Goal: Information Seeking & Learning: Learn about a topic

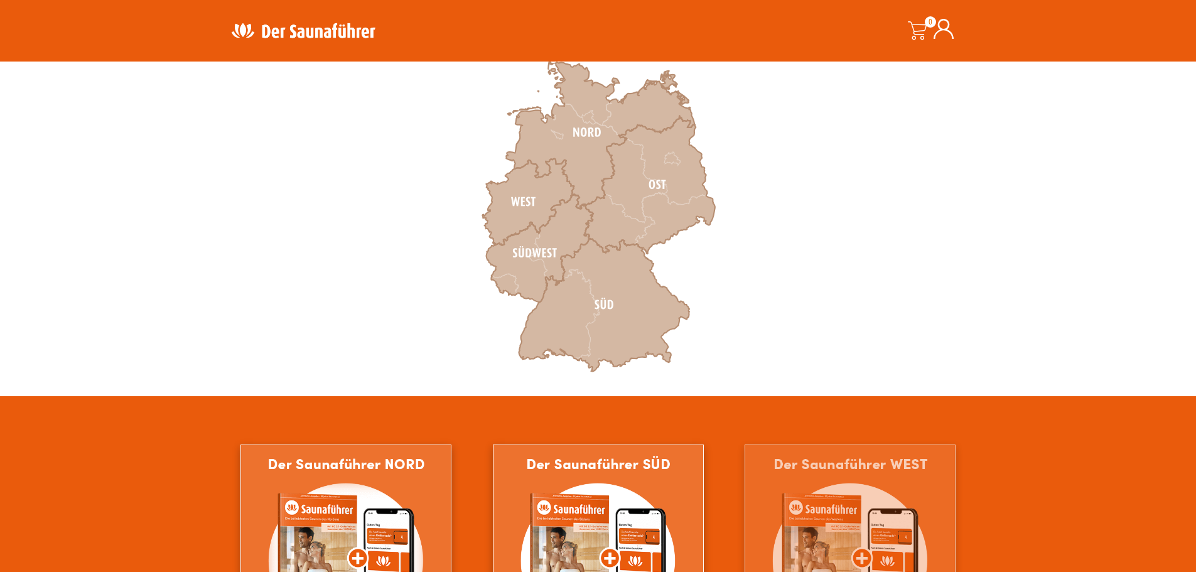
scroll to position [502, 0]
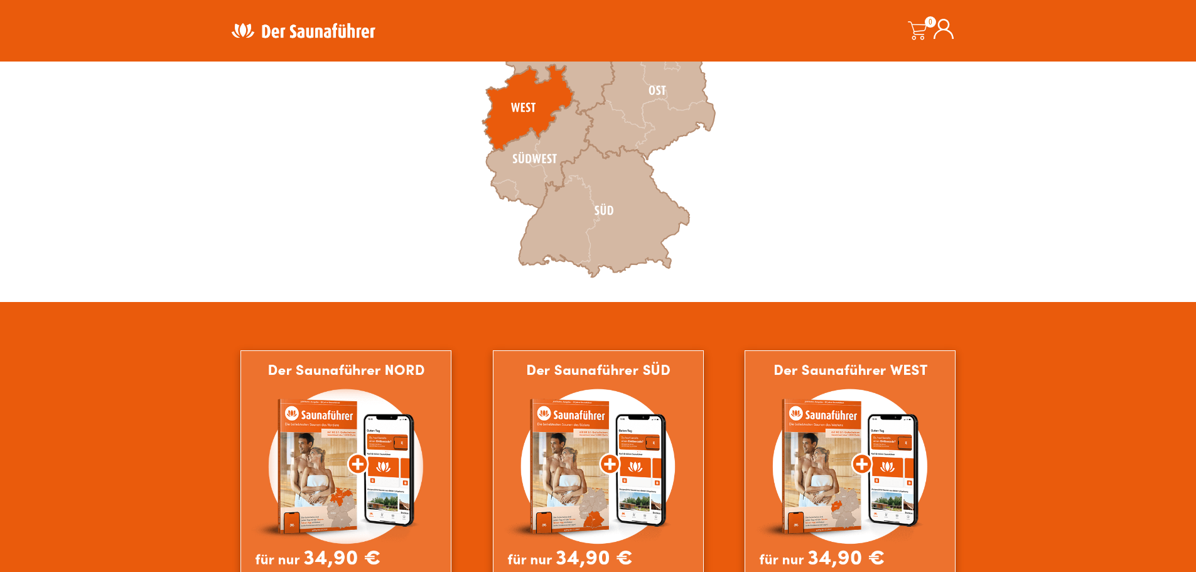
click at [508, 92] on icon at bounding box center [528, 108] width 92 height 87
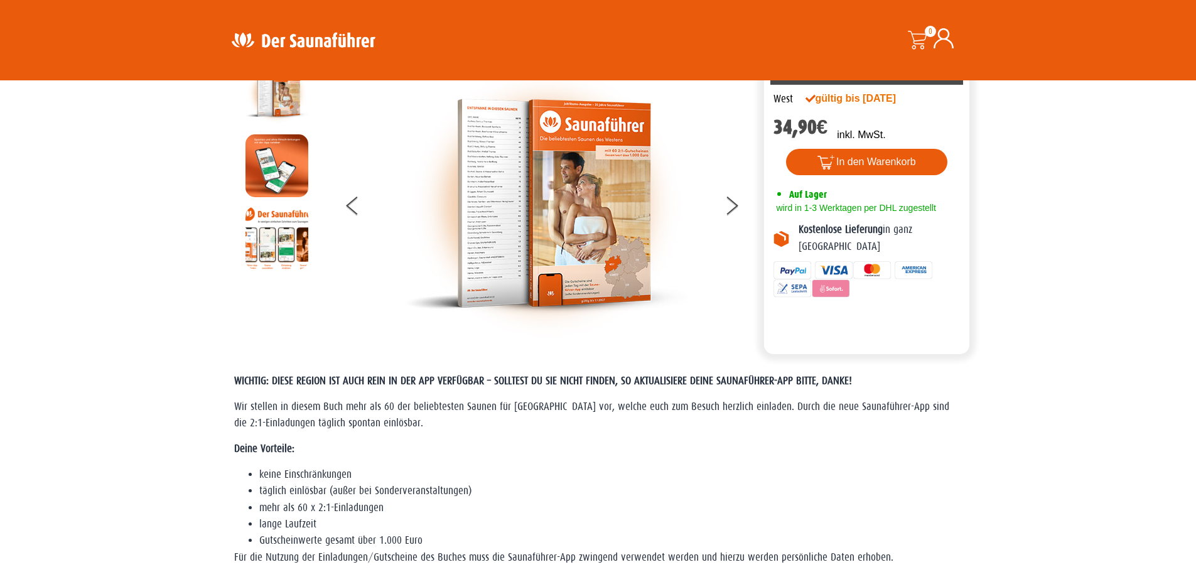
scroll to position [126, 0]
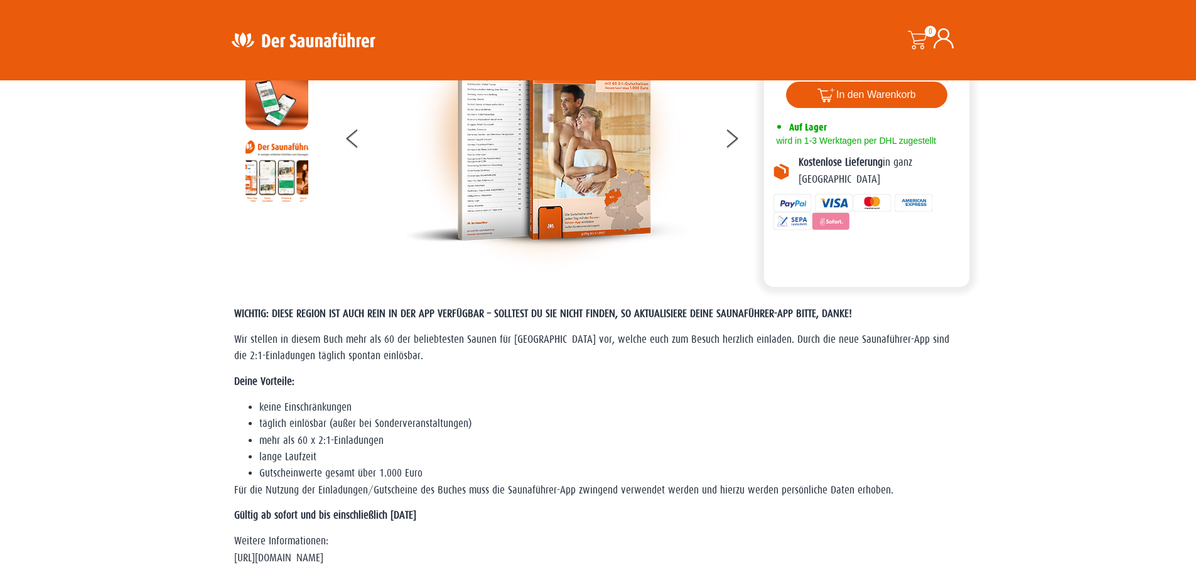
drag, startPoint x: 597, startPoint y: 164, endPoint x: 552, endPoint y: 159, distance: 45.5
click at [597, 164] on img at bounding box center [546, 136] width 283 height 283
click at [286, 186] on img at bounding box center [277, 170] width 63 height 63
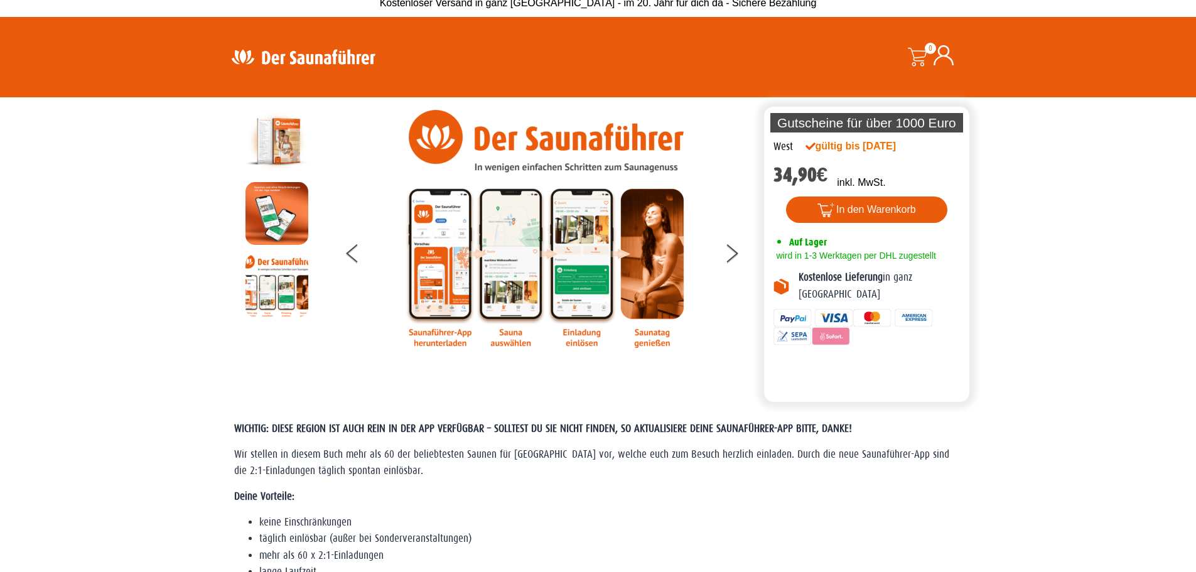
scroll to position [0, 0]
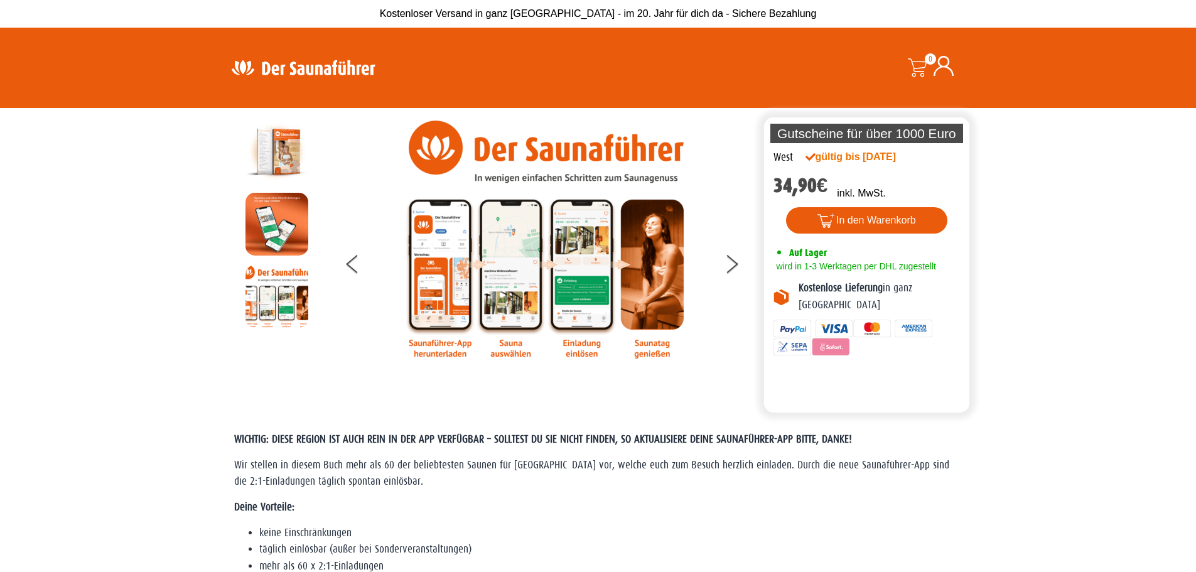
click at [425, 263] on img at bounding box center [546, 240] width 283 height 238
click at [511, 318] on img at bounding box center [546, 240] width 283 height 238
click at [577, 288] on img at bounding box center [546, 240] width 283 height 238
click at [676, 264] on img at bounding box center [546, 240] width 283 height 238
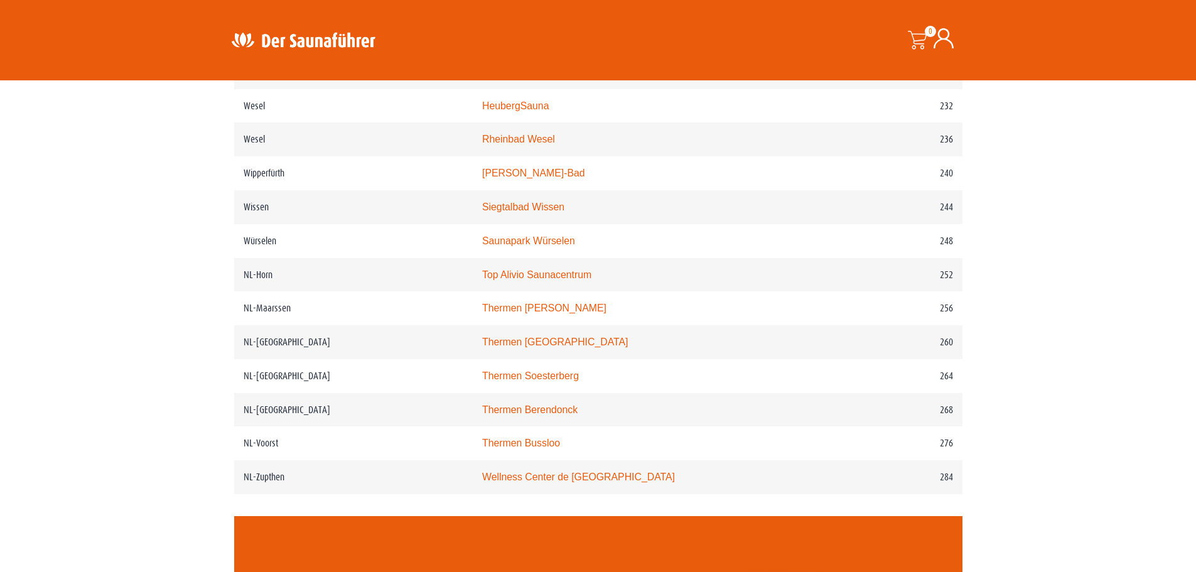
scroll to position [2449, 0]
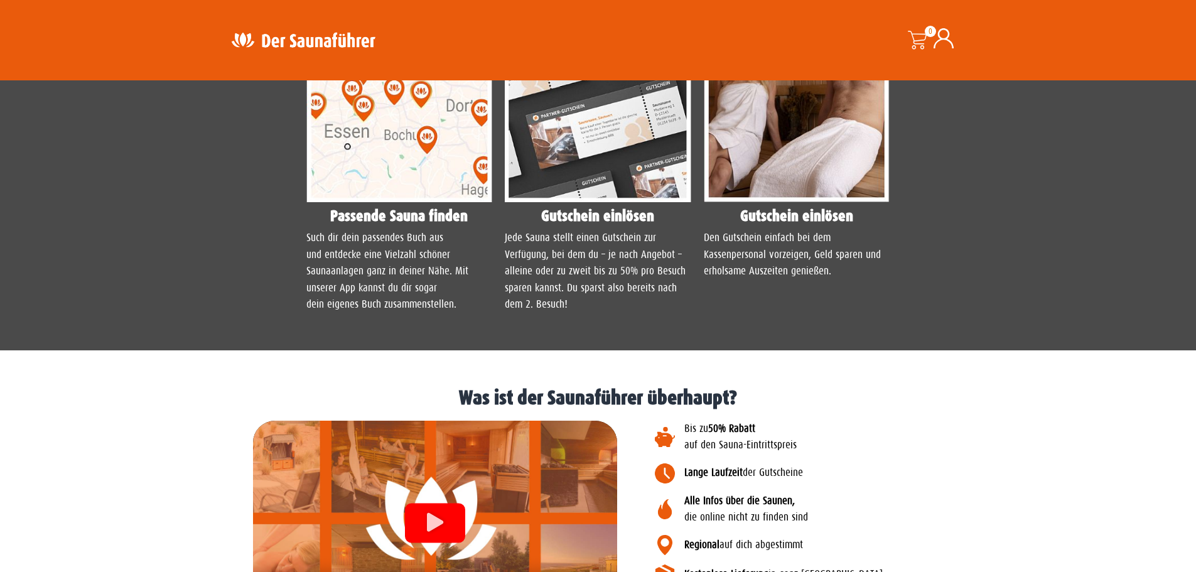
scroll to position [1382, 0]
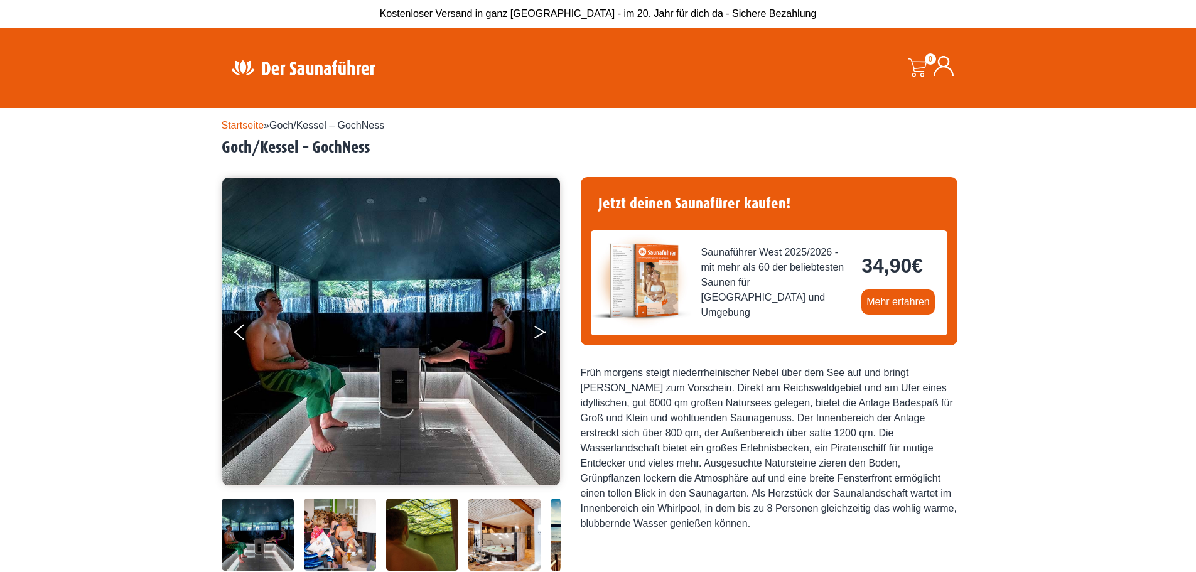
click at [536, 324] on button "Next" at bounding box center [548, 334] width 31 height 31
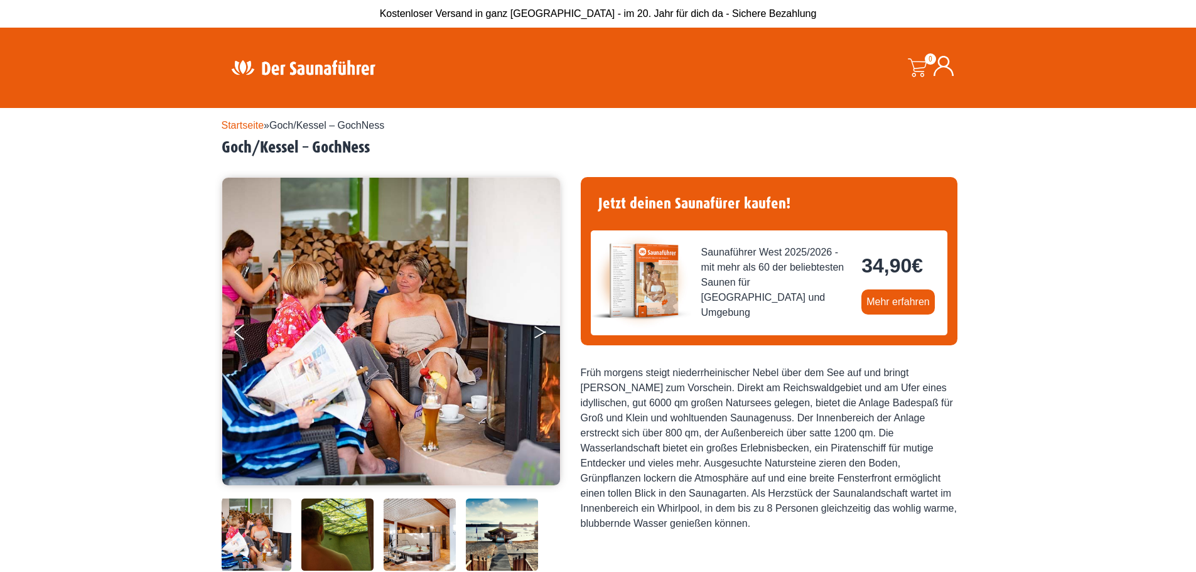
click at [536, 324] on button "Next" at bounding box center [548, 334] width 31 height 31
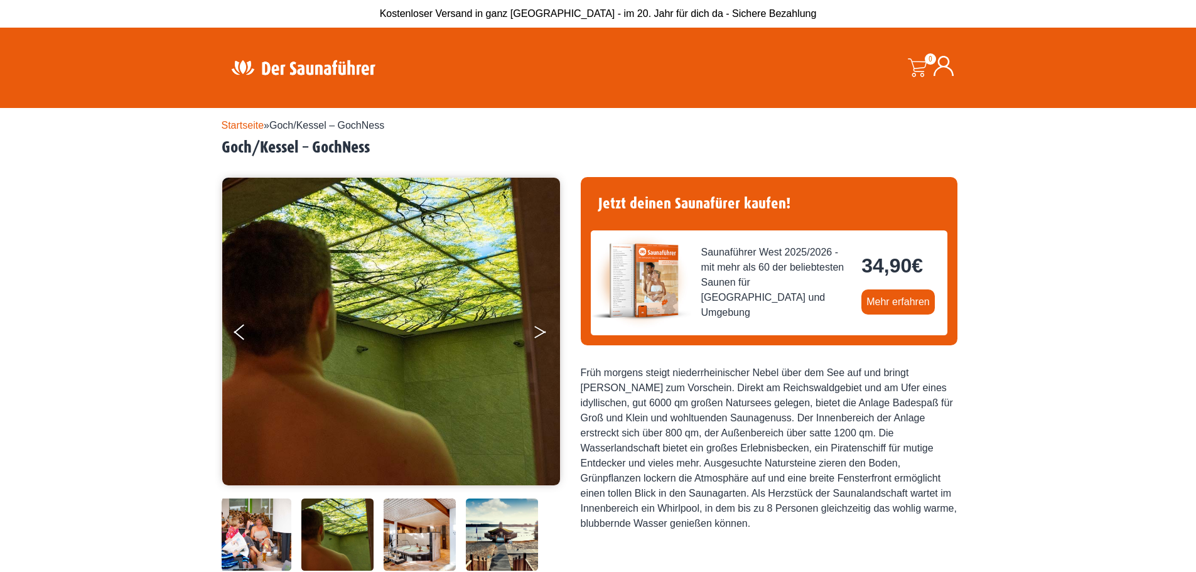
click at [536, 324] on button "Next" at bounding box center [548, 334] width 31 height 31
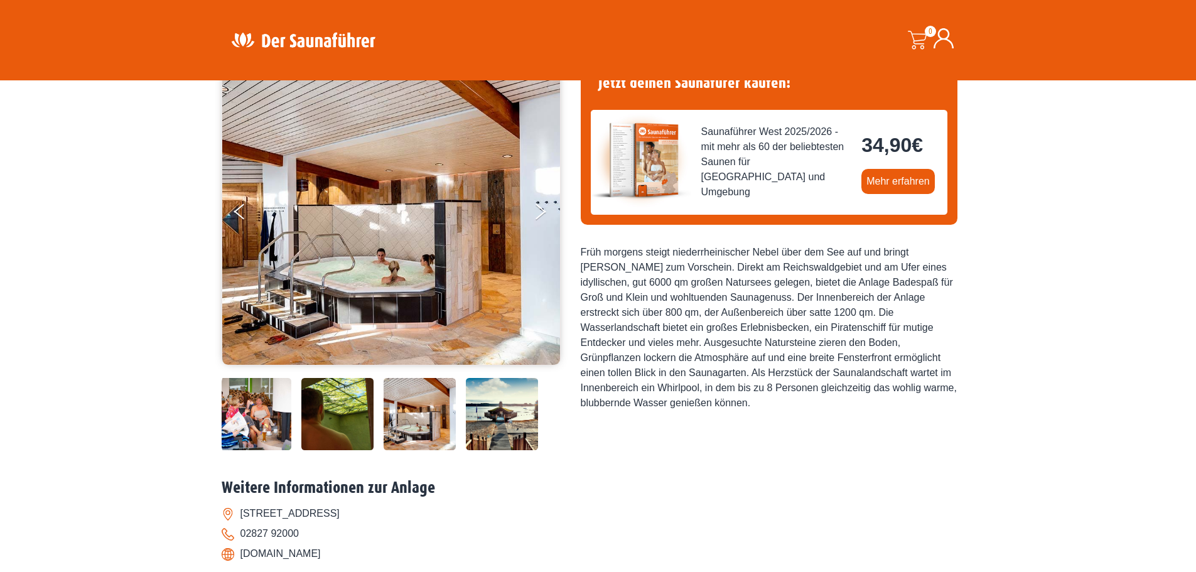
scroll to position [126, 0]
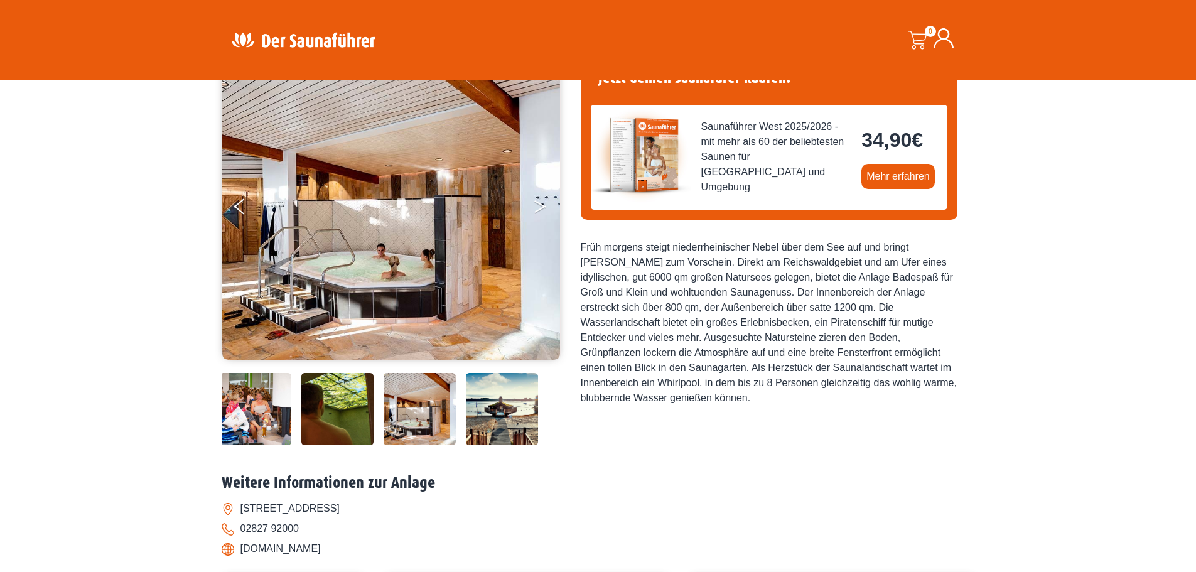
click at [539, 210] on icon "Next" at bounding box center [539, 209] width 11 height 8
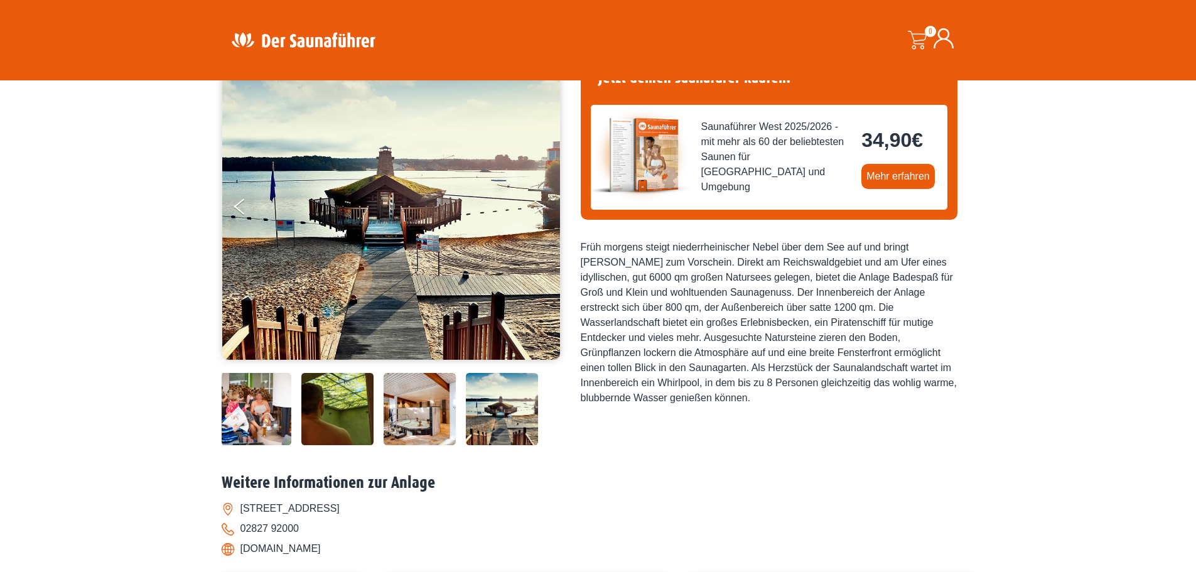
click at [539, 210] on icon "Next" at bounding box center [539, 209] width 11 height 8
click at [540, 203] on icon "Next" at bounding box center [539, 204] width 11 height 8
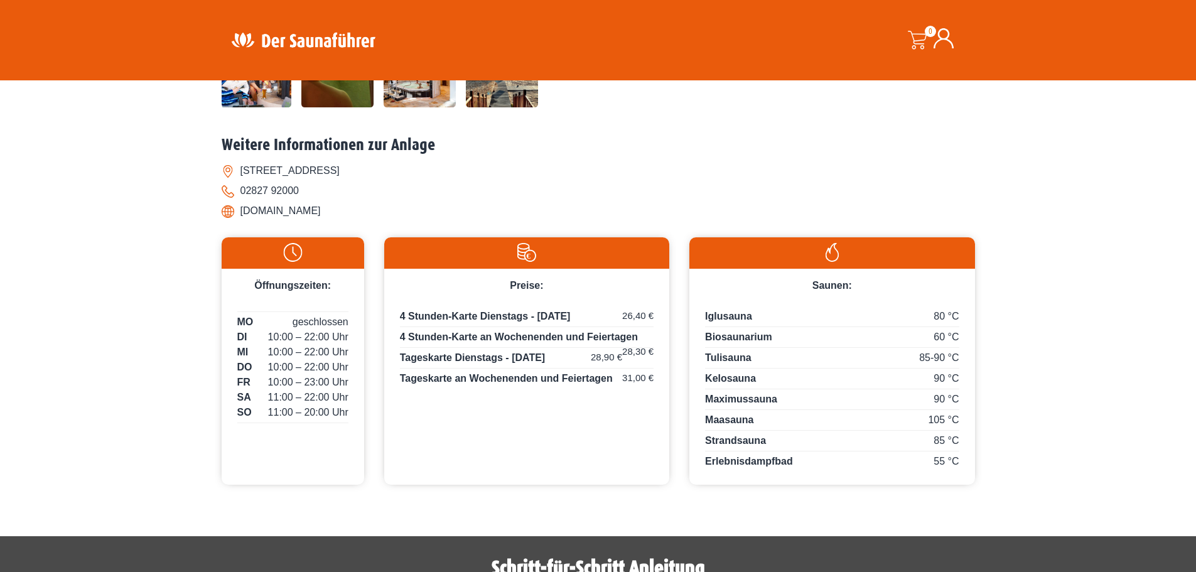
scroll to position [502, 0]
